Goal: Task Accomplishment & Management: Complete application form

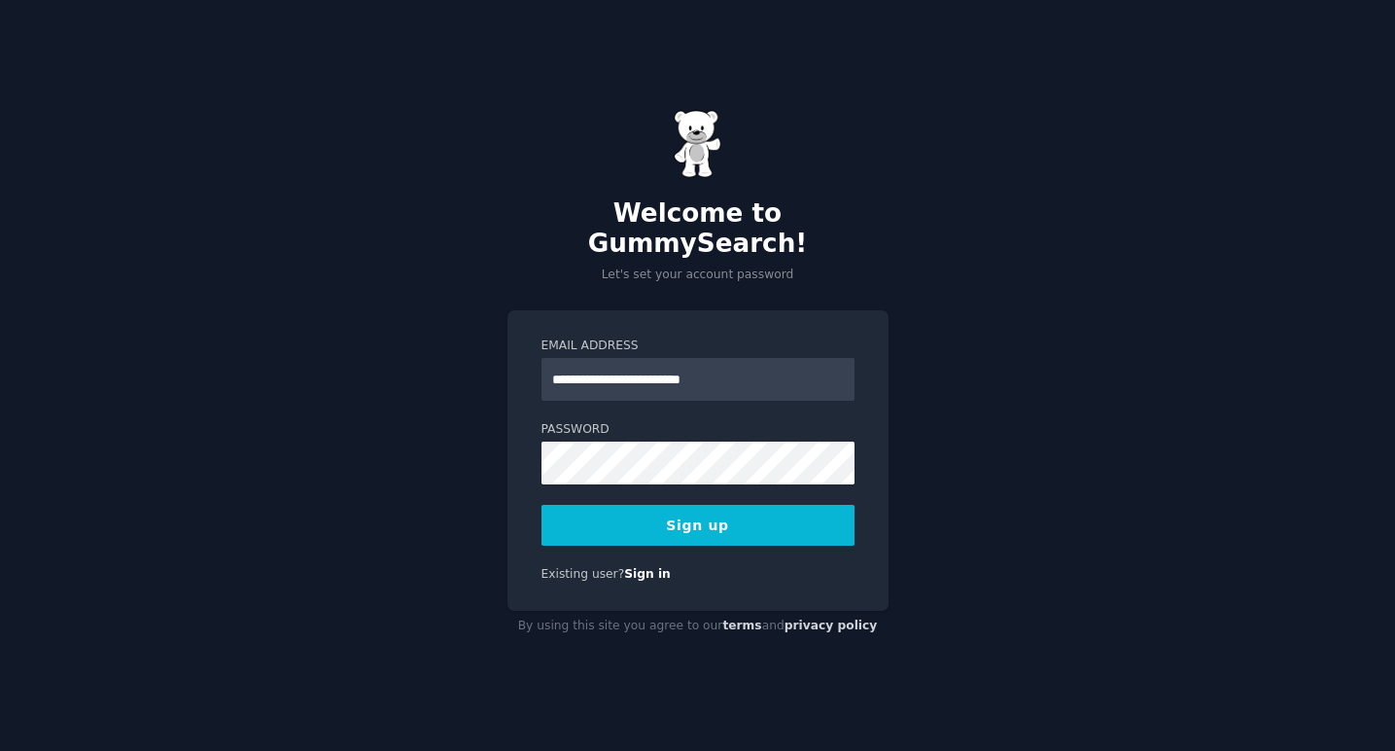
type input "**********"
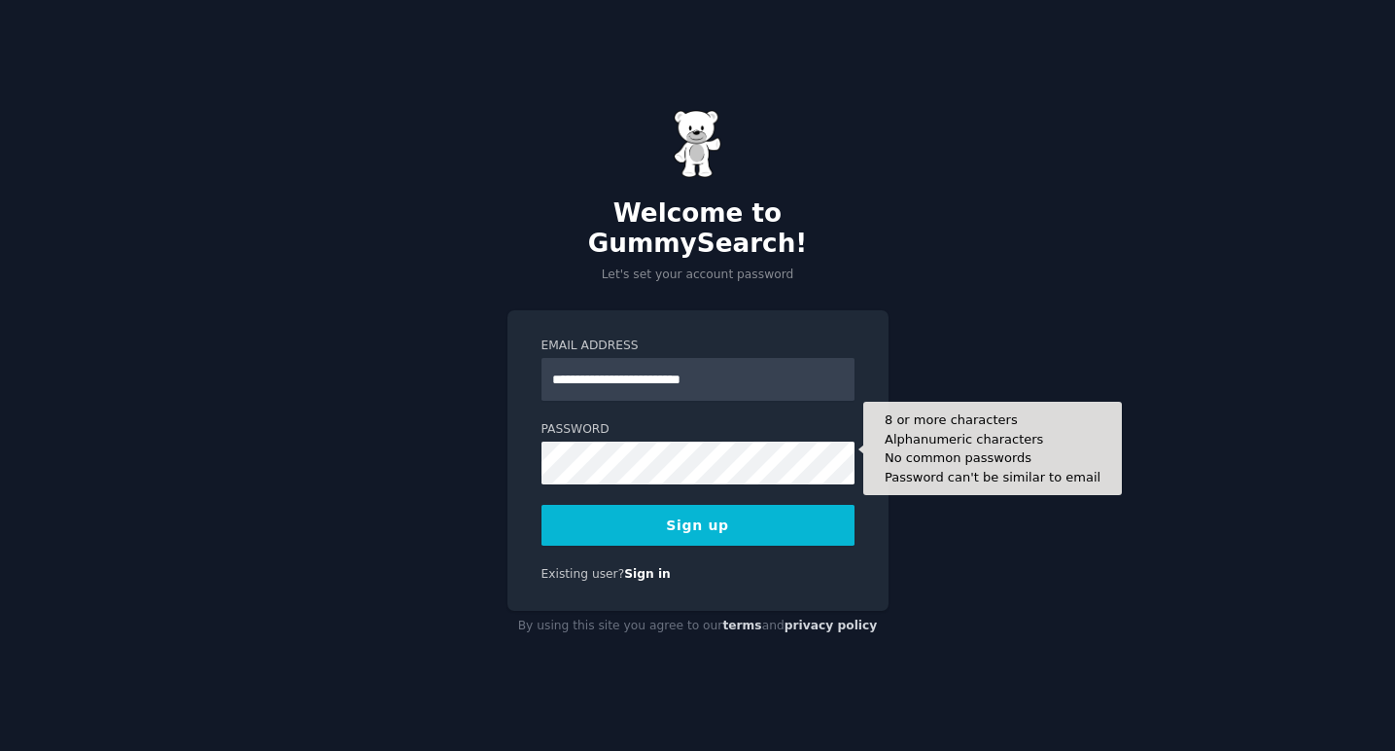
click at [676, 505] on button "Sign up" at bounding box center [698, 525] width 313 height 41
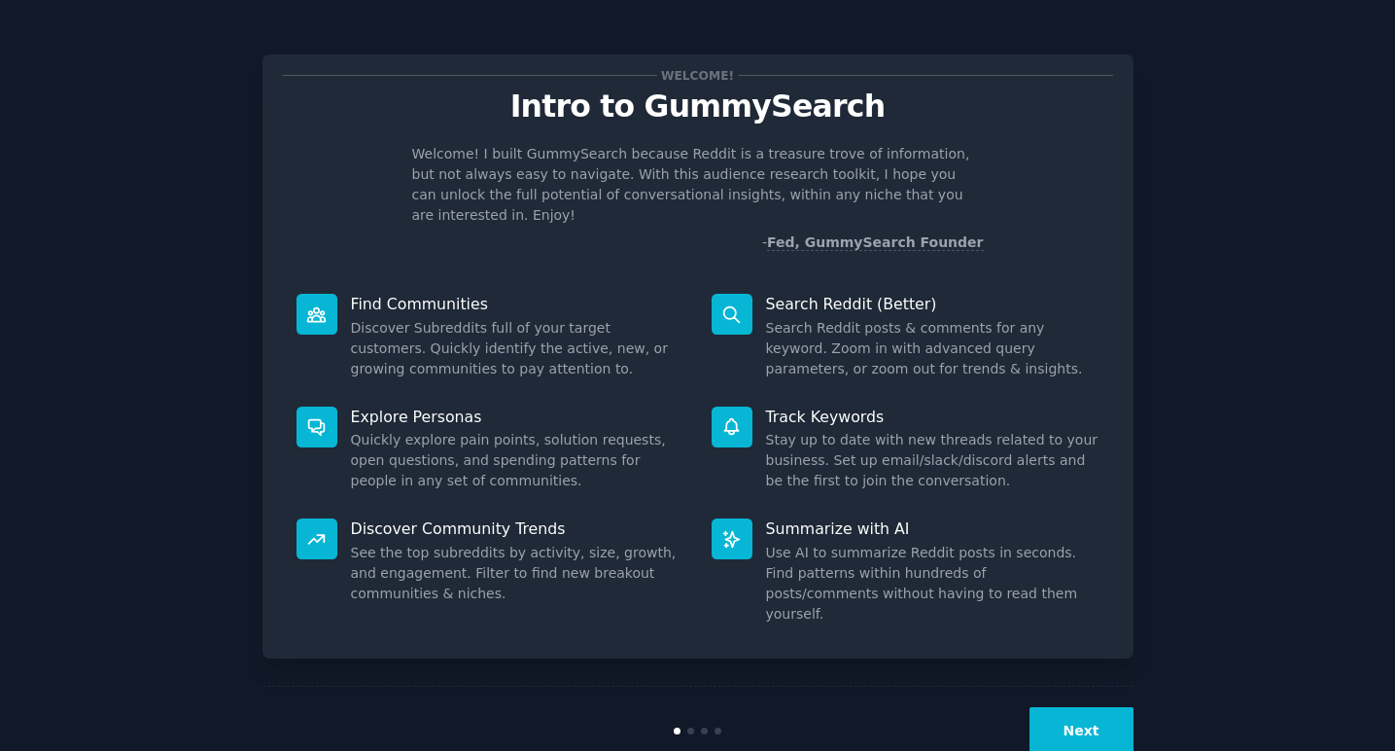
click at [1070, 707] on button "Next" at bounding box center [1082, 731] width 104 height 48
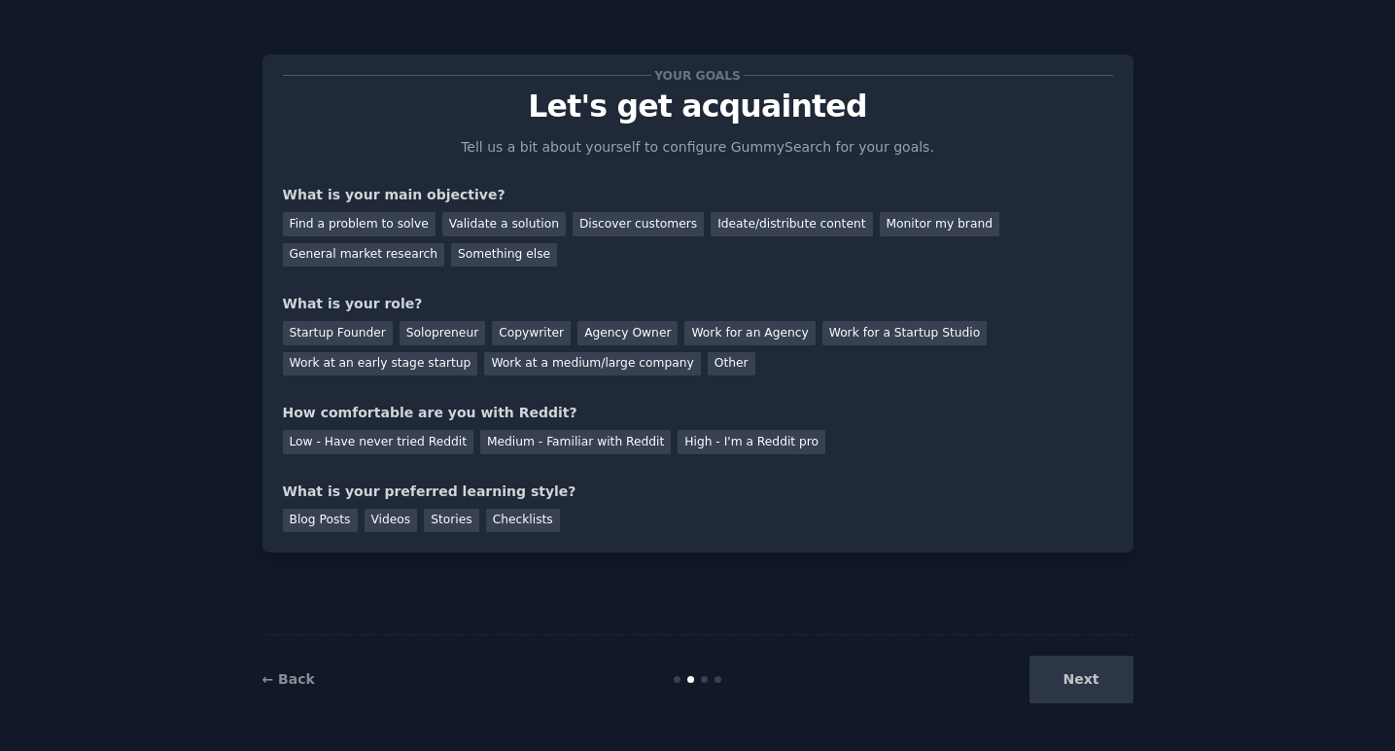
click at [1070, 690] on div "Next" at bounding box center [988, 679] width 291 height 48
click at [1082, 681] on div "Next" at bounding box center [988, 679] width 291 height 48
click at [764, 225] on div "Ideate/distribute content" at bounding box center [791, 224] width 161 height 24
click at [384, 226] on div "Find a problem to solve" at bounding box center [359, 224] width 153 height 24
click at [384, 251] on div "General market research" at bounding box center [364, 255] width 162 height 24
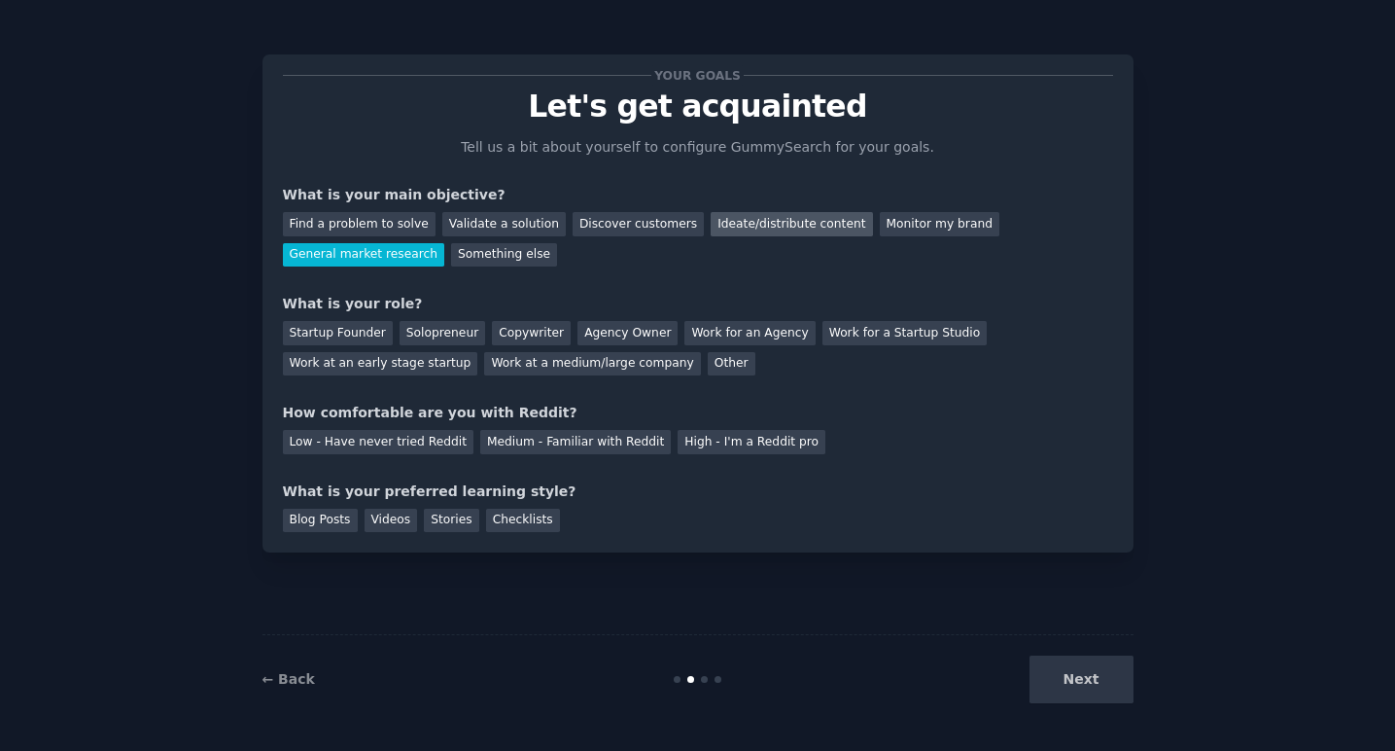
click at [763, 220] on div "Ideate/distribute content" at bounding box center [791, 224] width 161 height 24
click at [437, 317] on div "Startup Founder Solopreneur Copywriter Agency Owner Work for an Agency Work for…" at bounding box center [698, 344] width 830 height 61
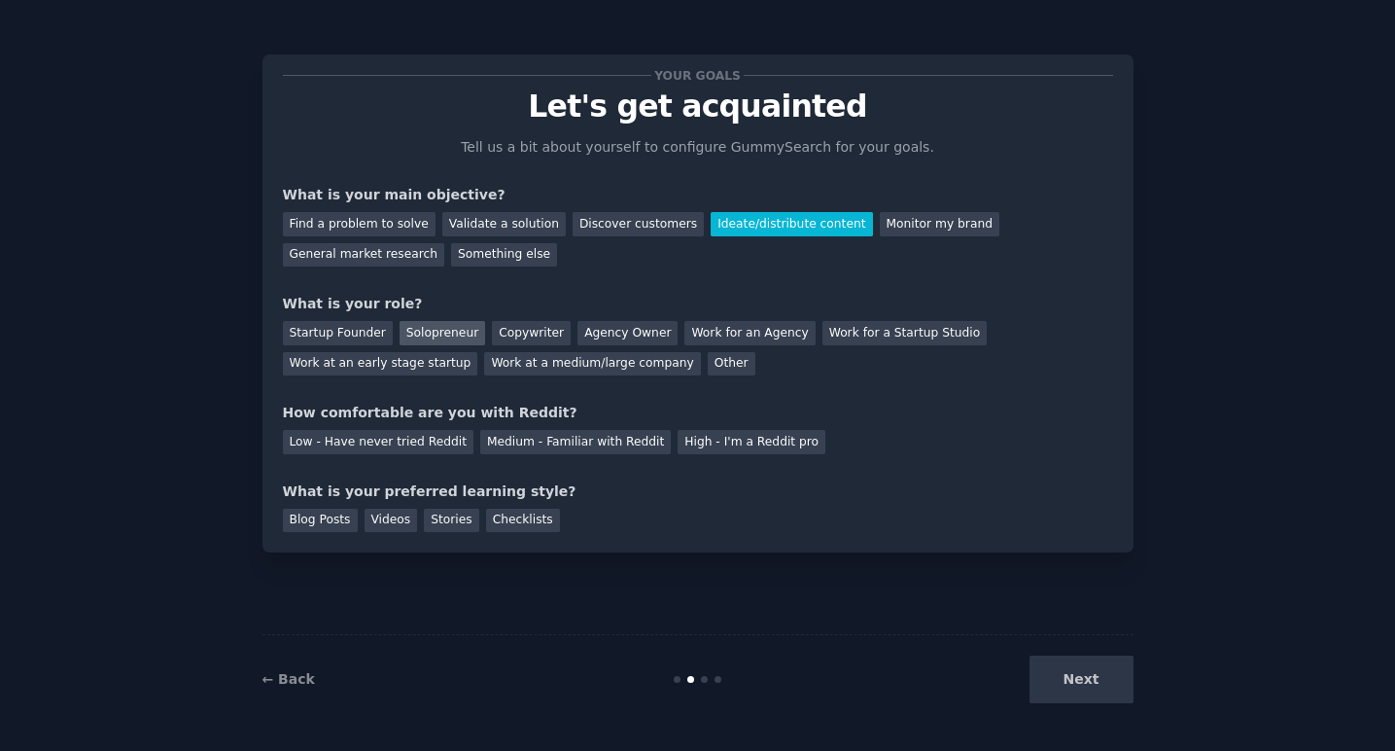
click at [430, 326] on div "Solopreneur" at bounding box center [443, 333] width 86 height 24
click at [546, 446] on div "Medium - Familiar with Reddit" at bounding box center [575, 442] width 191 height 24
click at [650, 529] on div "Your goals Let's get acquainted Tell us a bit about yourself to configure Gummy…" at bounding box center [698, 303] width 871 height 498
click at [399, 522] on div "Videos" at bounding box center [391, 521] width 53 height 24
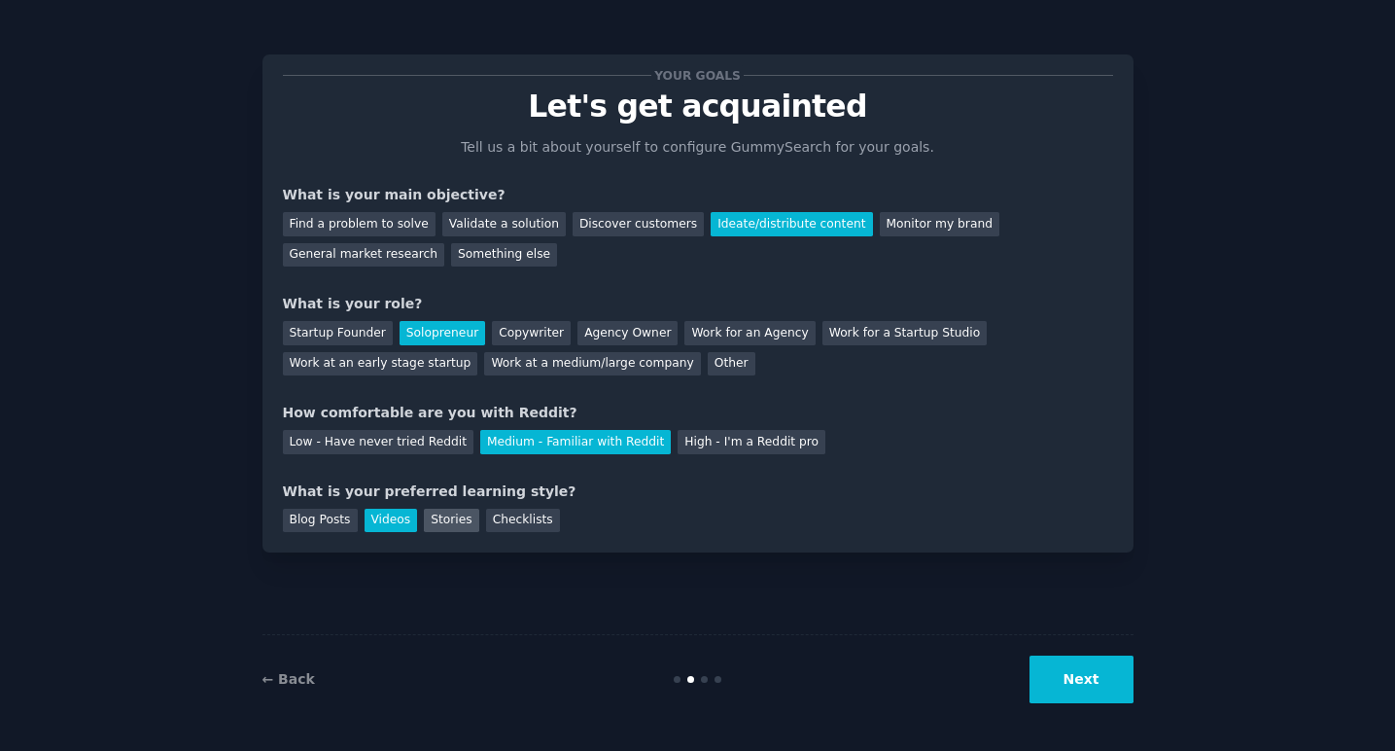
click at [439, 523] on div "Stories" at bounding box center [451, 521] width 54 height 24
click at [339, 536] on div "Your goals Let's get acquainted Tell us a bit about yourself to configure Gummy…" at bounding box center [698, 303] width 871 height 498
click at [384, 527] on div "Videos" at bounding box center [391, 521] width 53 height 24
click at [323, 526] on div "Blog Posts" at bounding box center [320, 521] width 75 height 24
click at [1103, 683] on button "Next" at bounding box center [1082, 679] width 104 height 48
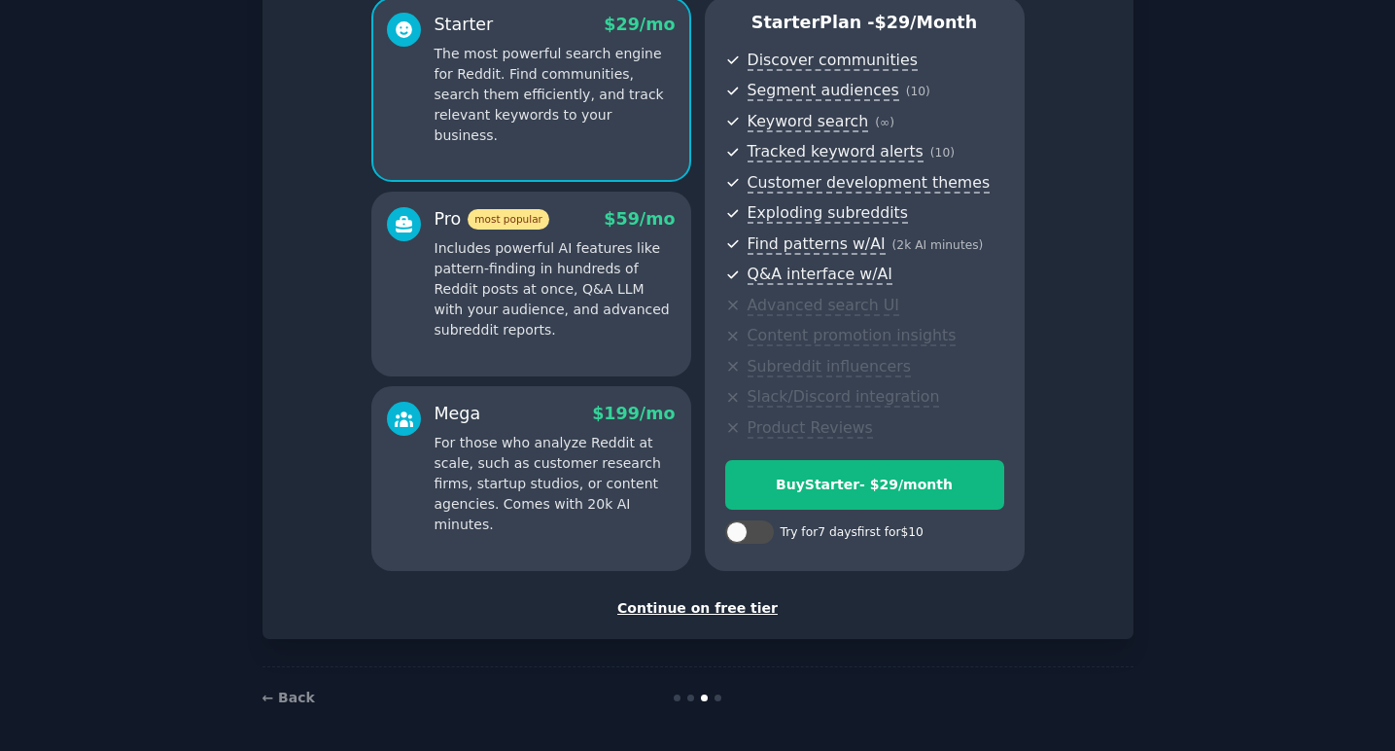
scroll to position [175, 0]
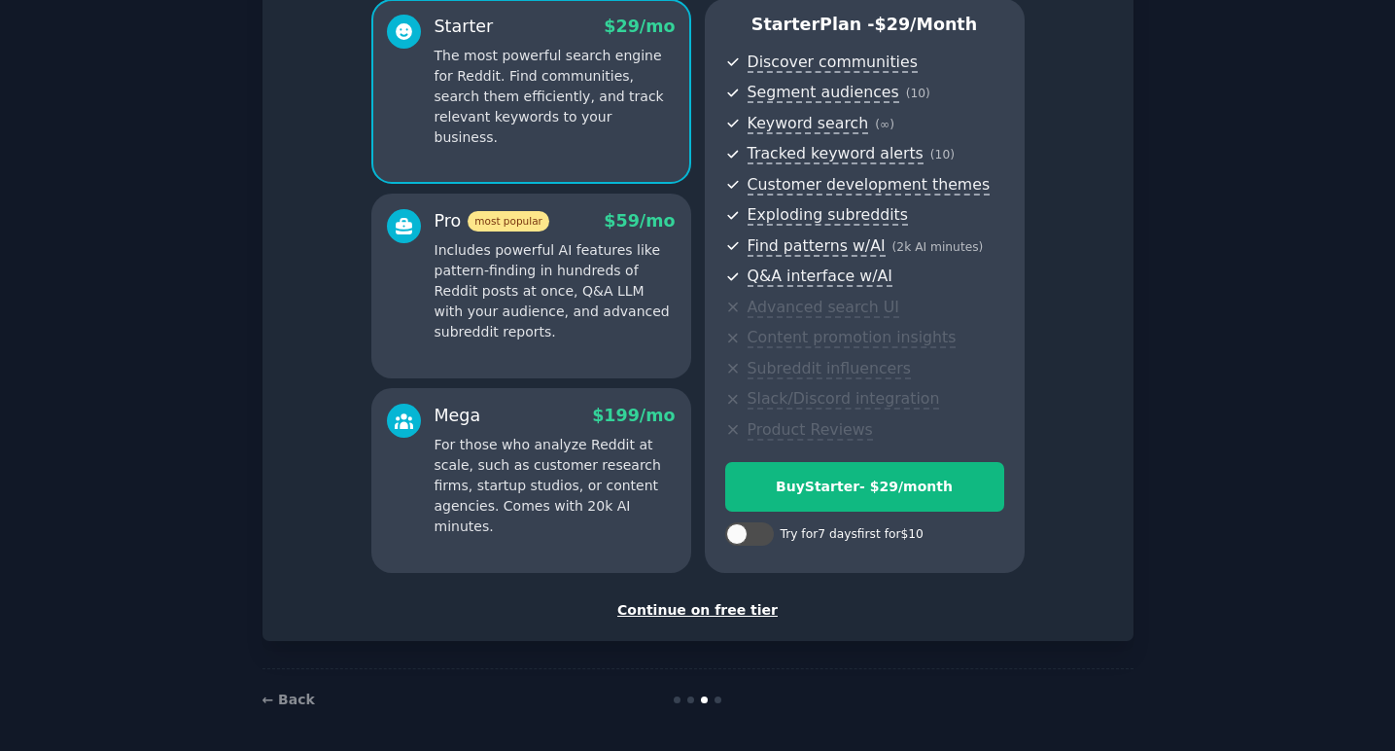
click at [739, 606] on div "Continue on free tier" at bounding box center [698, 610] width 830 height 20
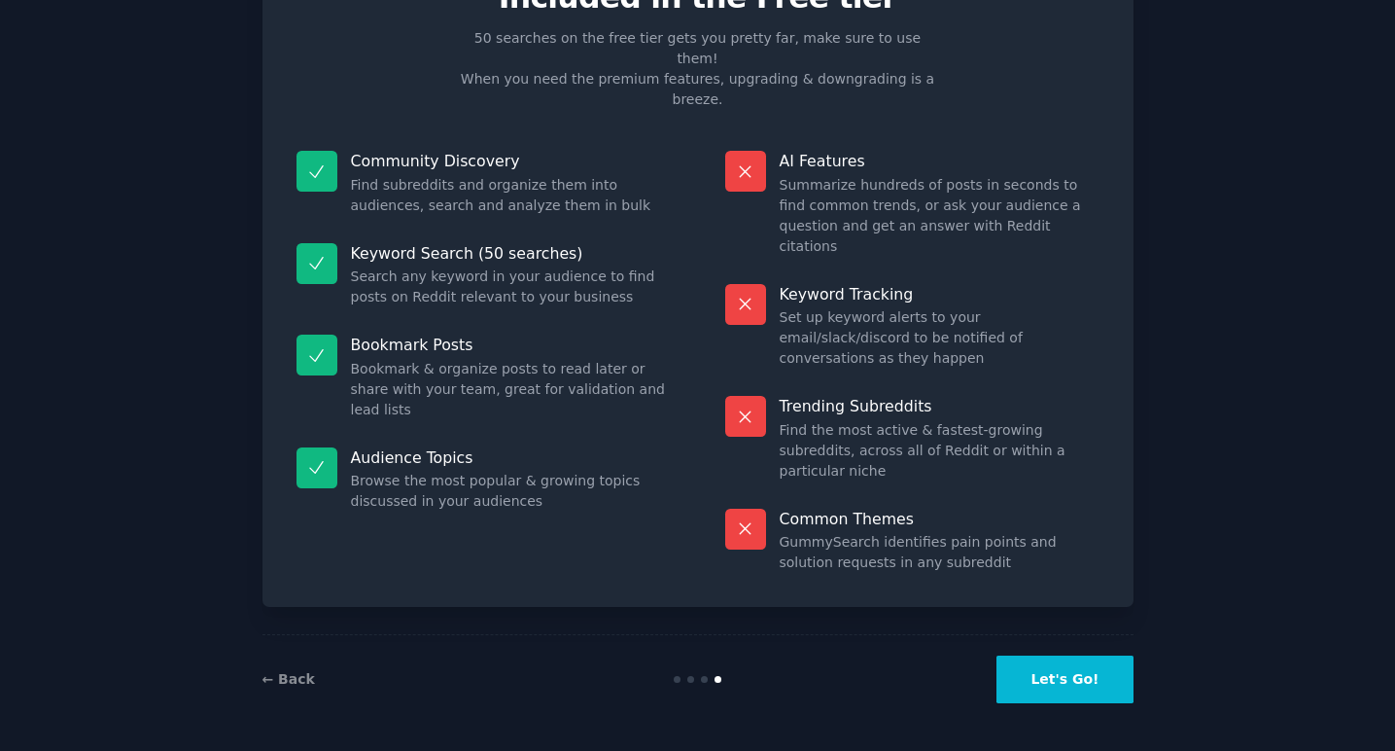
scroll to position [7, 0]
